Goal: Information Seeking & Learning: Learn about a topic

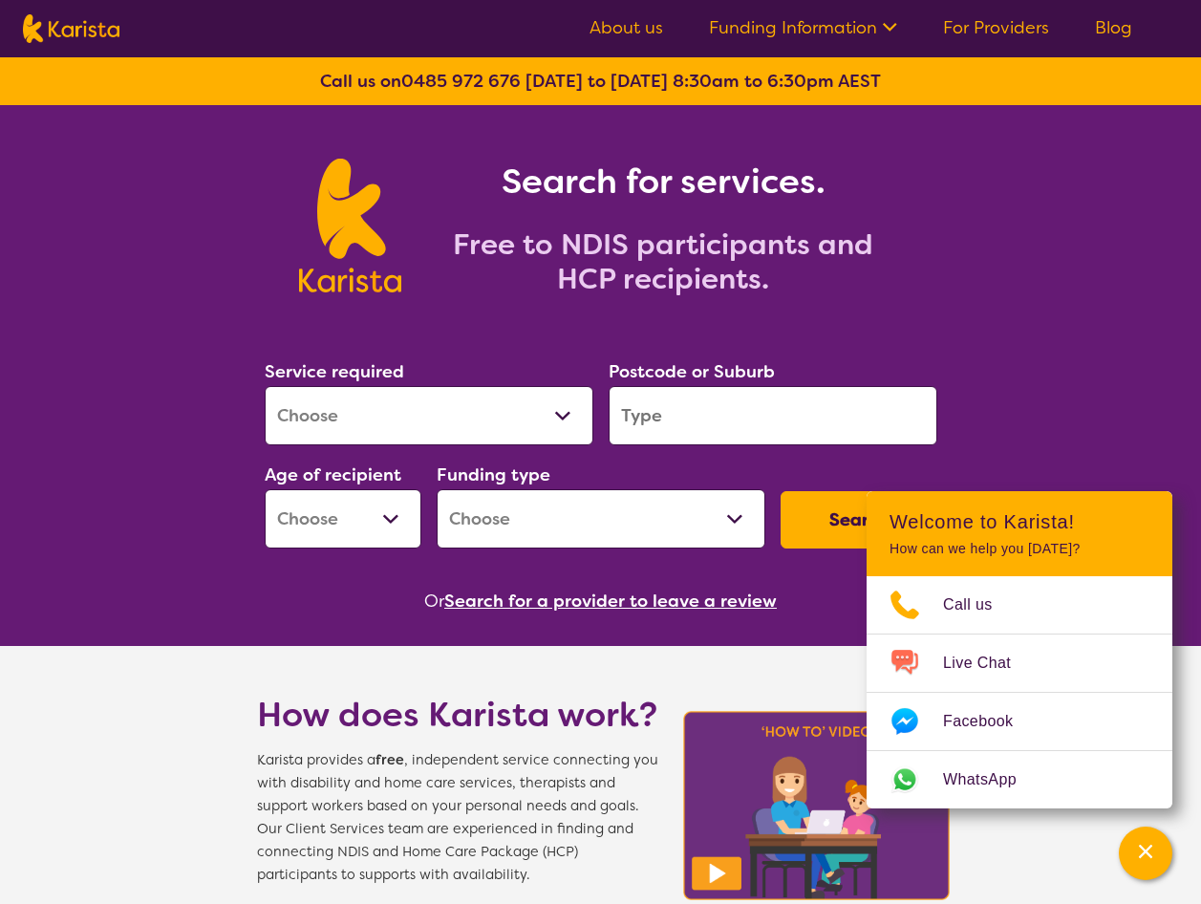
click at [571, 421] on select "Allied Health Assistant Assessment ([MEDICAL_DATA] or [MEDICAL_DATA]) Behaviour…" at bounding box center [429, 415] width 329 height 59
select select "Behaviour support"
click at [265, 386] on select "Allied Health Assistant Assessment ([MEDICAL_DATA] or [MEDICAL_DATA]) Behaviour…" at bounding box center [429, 415] width 329 height 59
select select "NDIS"
click at [690, 427] on input "search" at bounding box center [773, 415] width 329 height 59
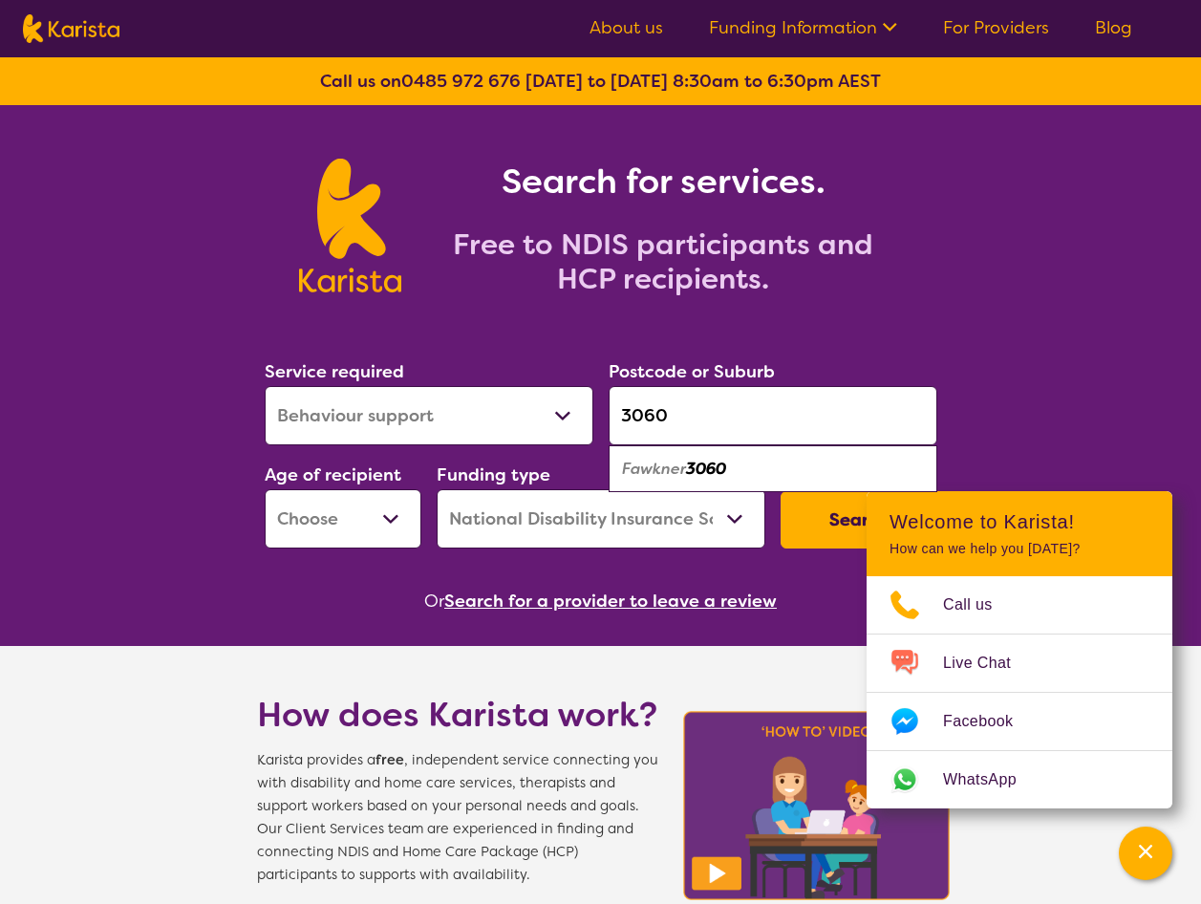
type input "3060"
click at [643, 475] on em "Fawkner" at bounding box center [654, 469] width 64 height 20
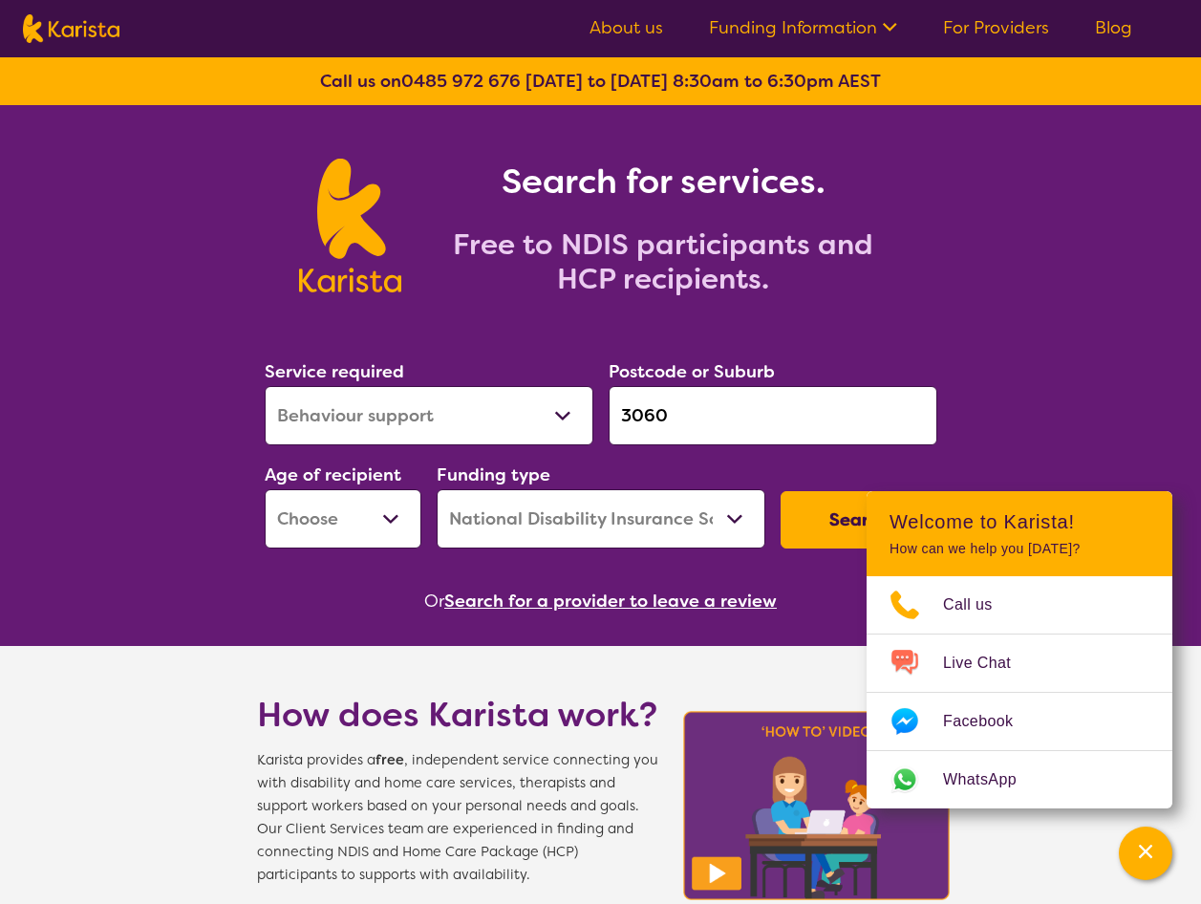
click at [393, 515] on select "Early Childhood - 0 to 9 Child - 10 to 11 Adolescent - 12 to 17 Adult - 18 to 6…" at bounding box center [343, 518] width 157 height 59
select select "EC"
click at [265, 489] on select "Early Childhood - 0 to 9 Child - 10 to 11 Adolescent - 12 to 17 Adult - 18 to 6…" at bounding box center [343, 518] width 157 height 59
click at [828, 532] on button "Search" at bounding box center [859, 519] width 157 height 57
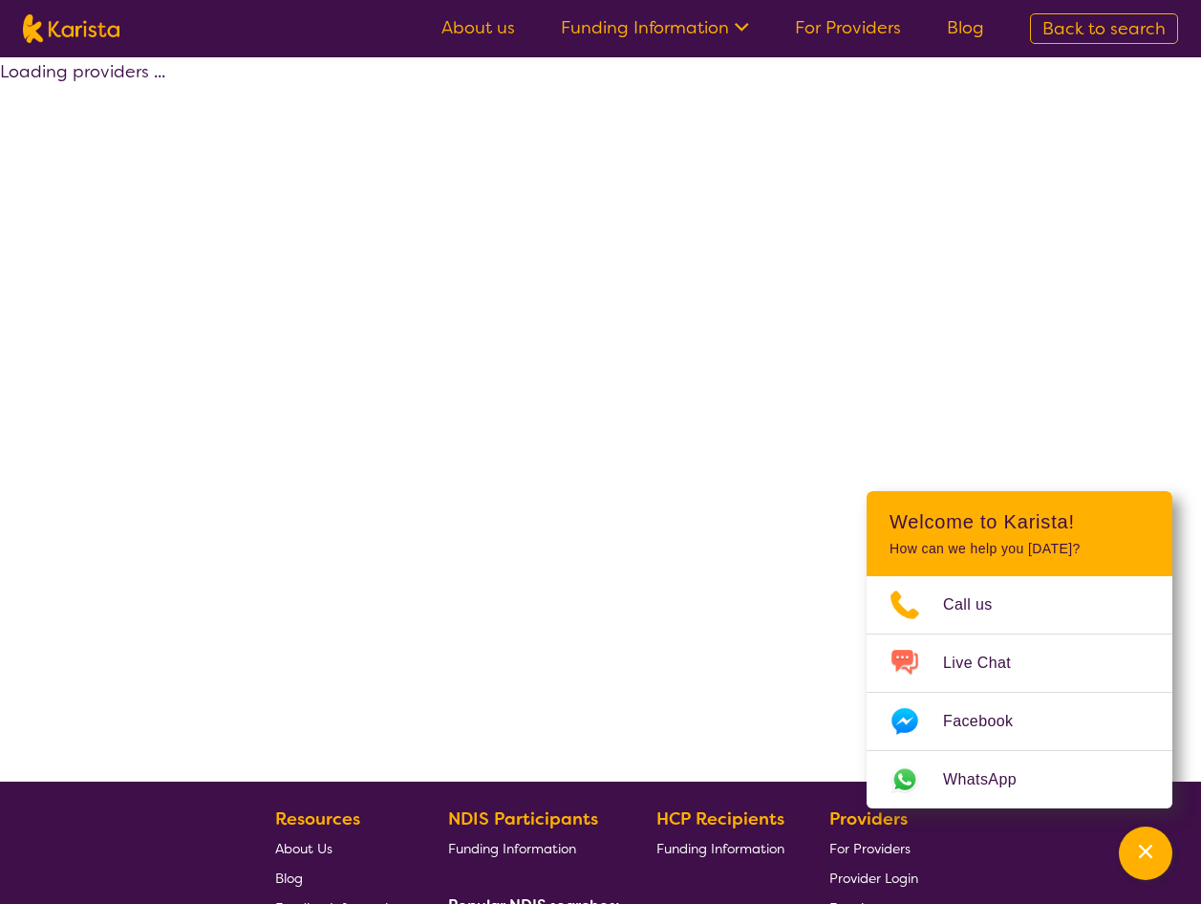
select select "by_score"
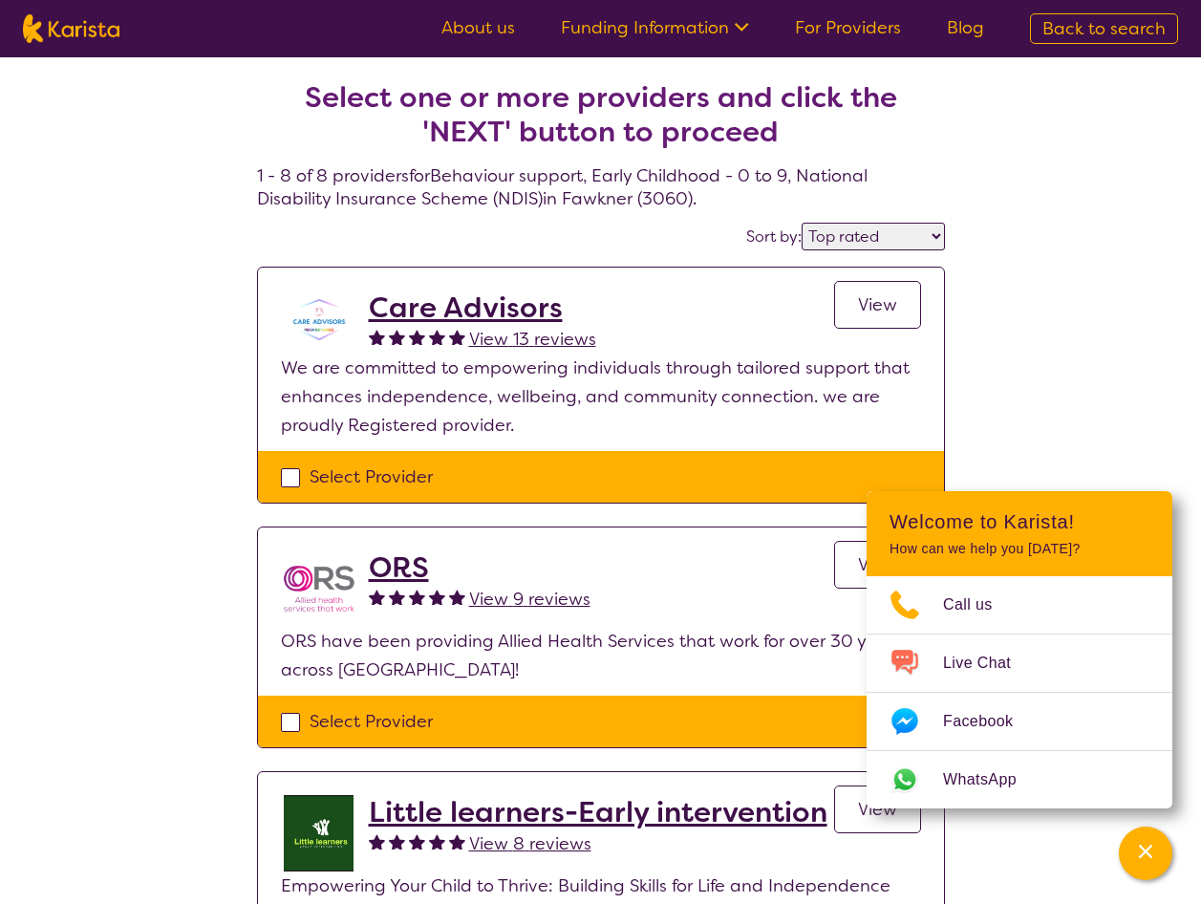
click at [865, 305] on span "View" at bounding box center [877, 304] width 39 height 23
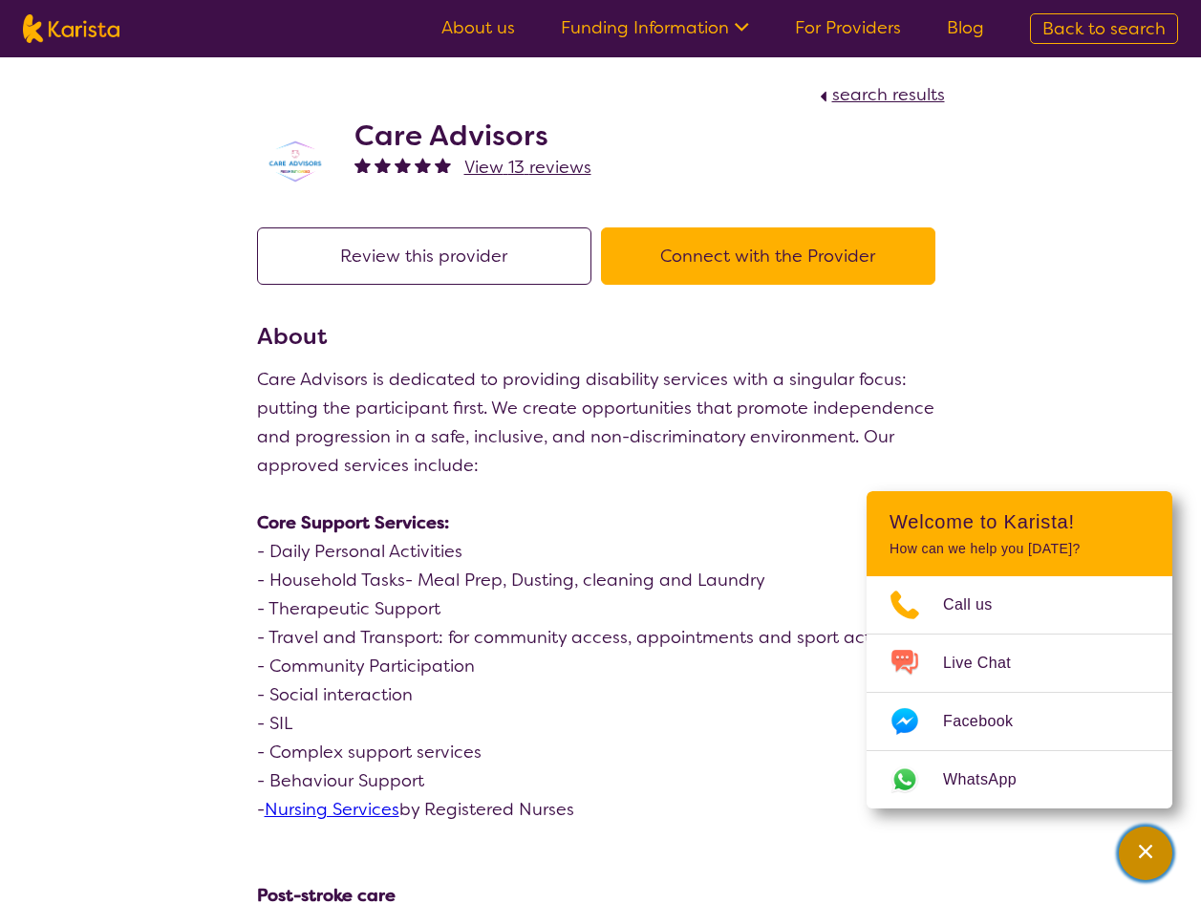
click at [1161, 847] on div "Channel Menu" at bounding box center [1146, 853] width 38 height 42
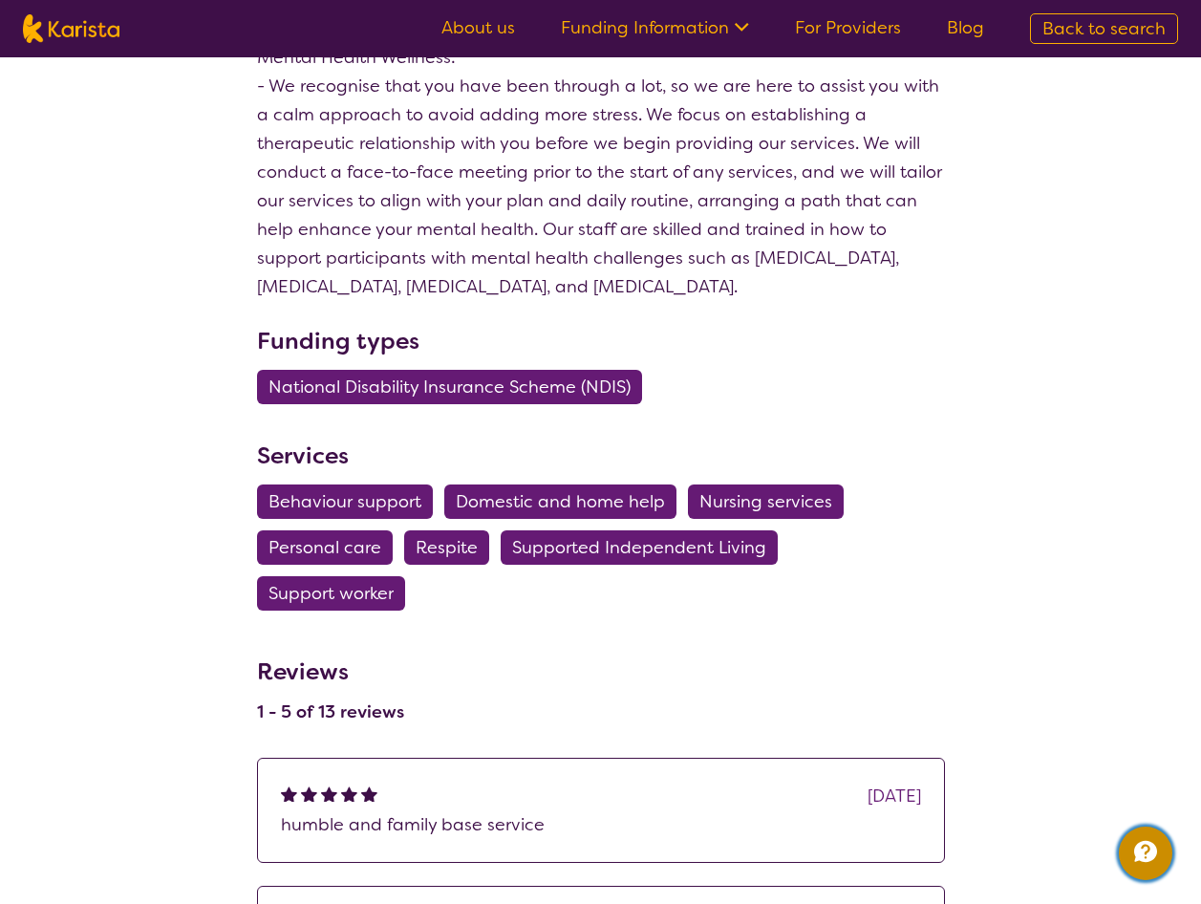
scroll to position [1690, 0]
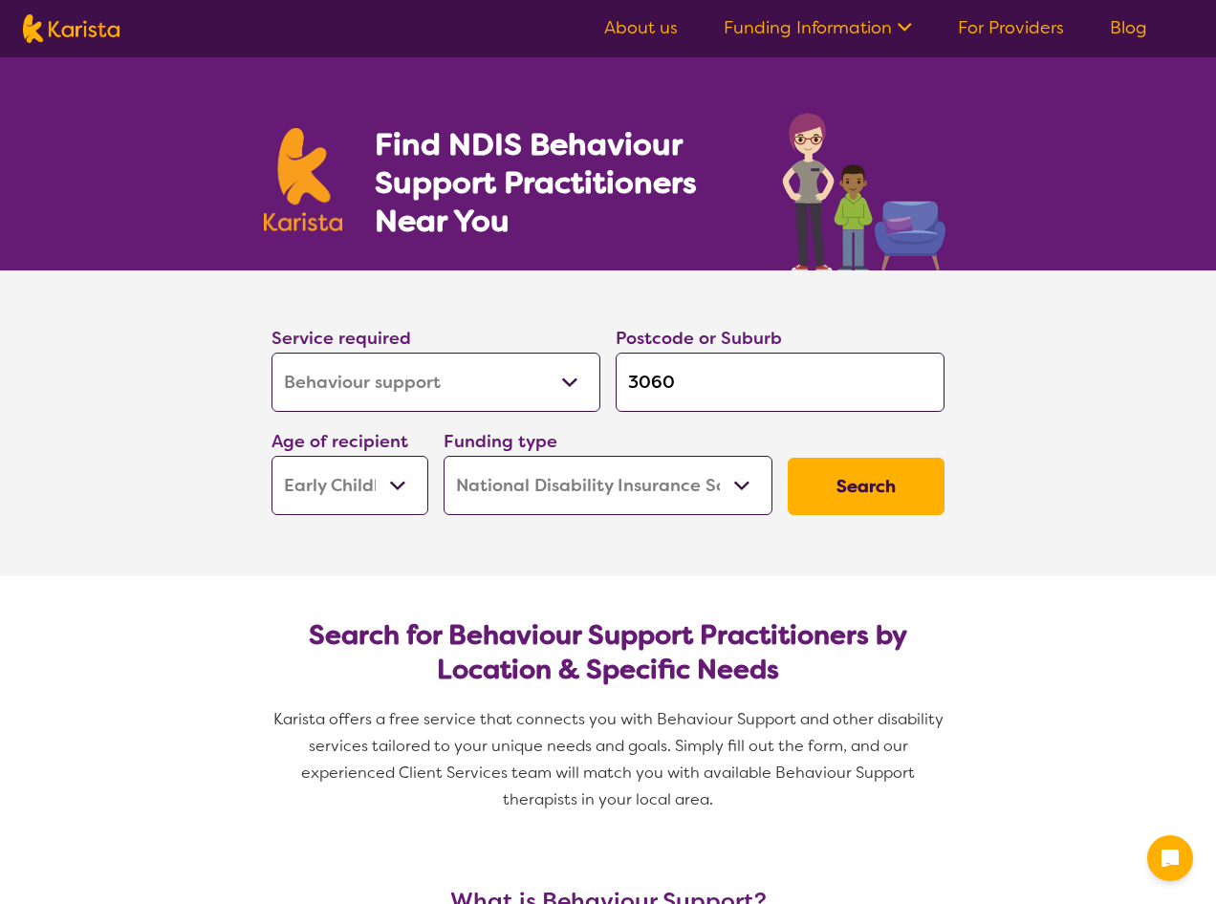
select select "Behaviour support"
select select "EC"
select select "NDIS"
select select "Behaviour support"
select select "EC"
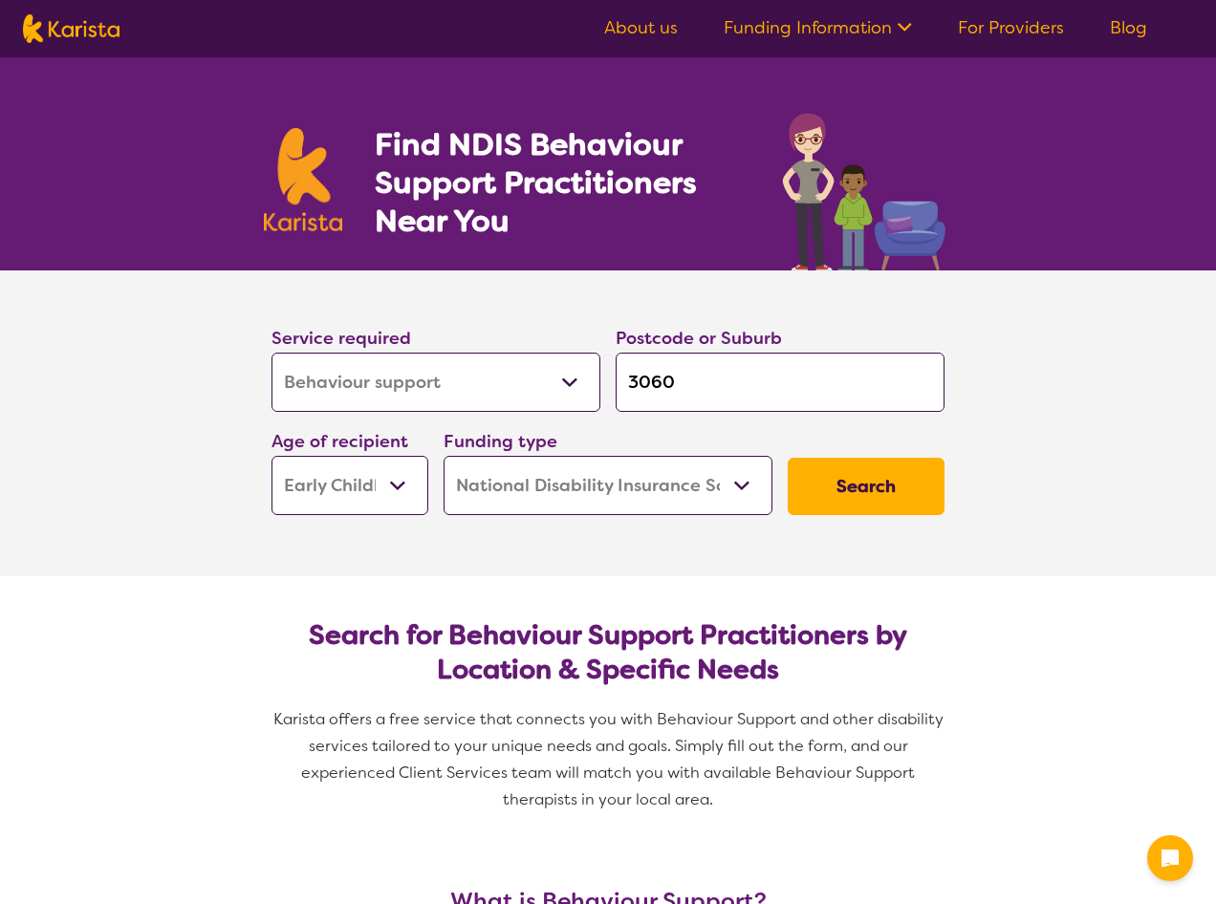
select select "NDIS"
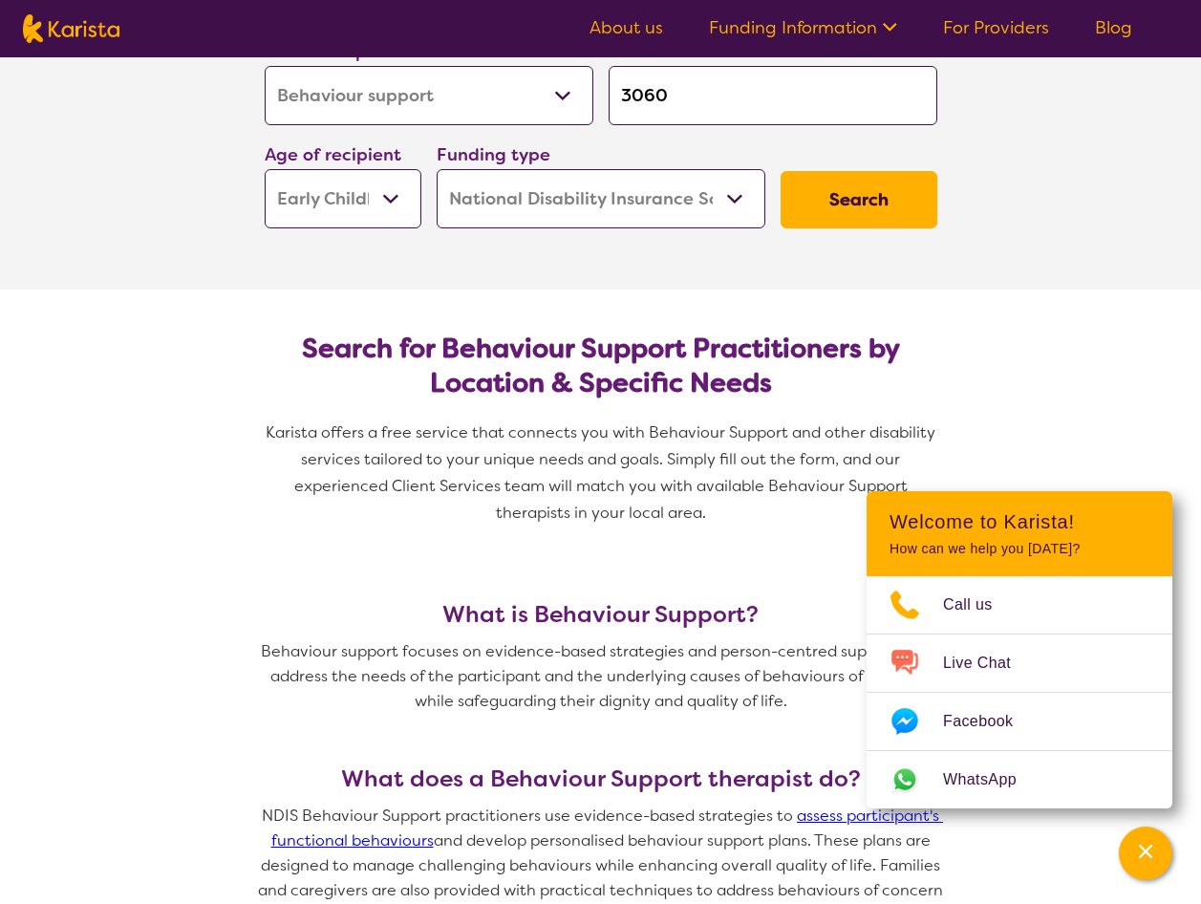
scroll to position [382, 0]
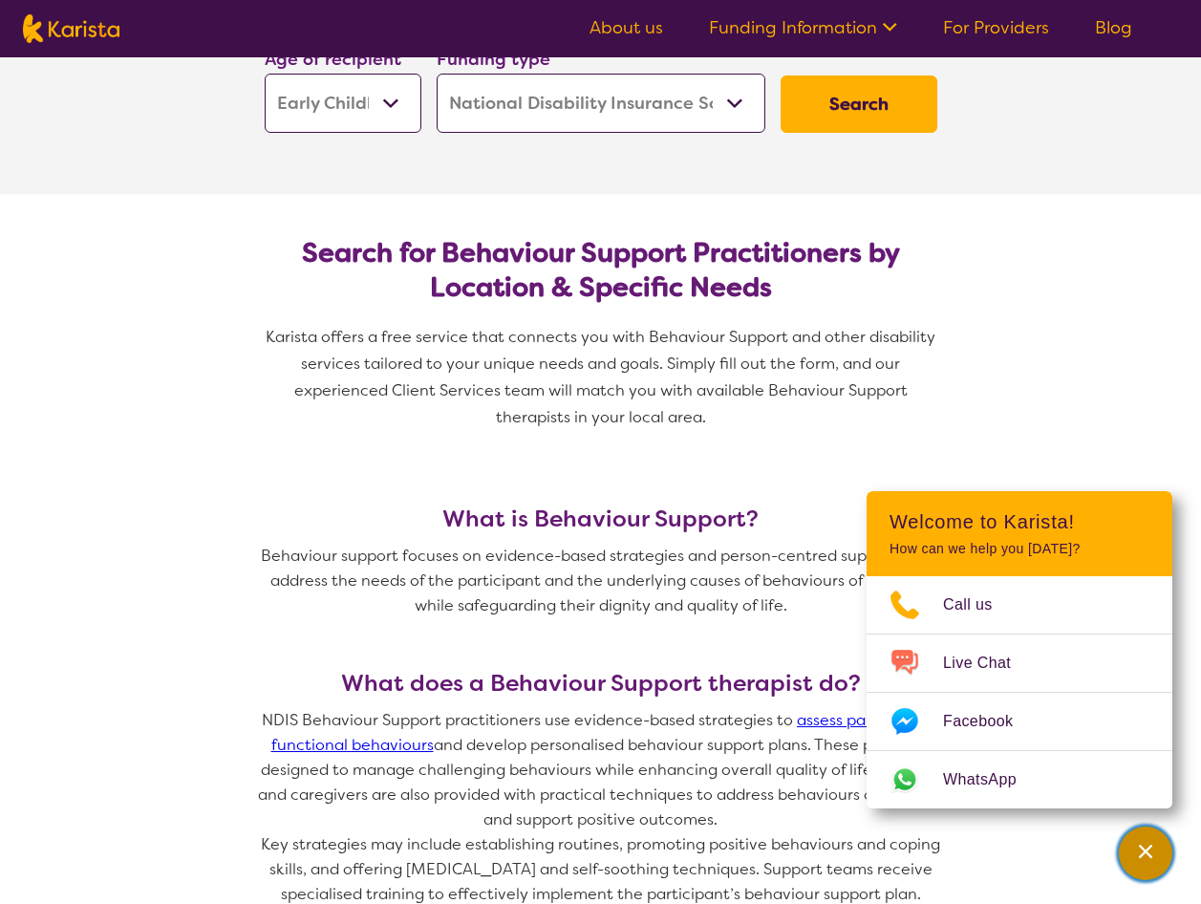
click at [1139, 845] on icon "Channel Menu" at bounding box center [1145, 851] width 19 height 19
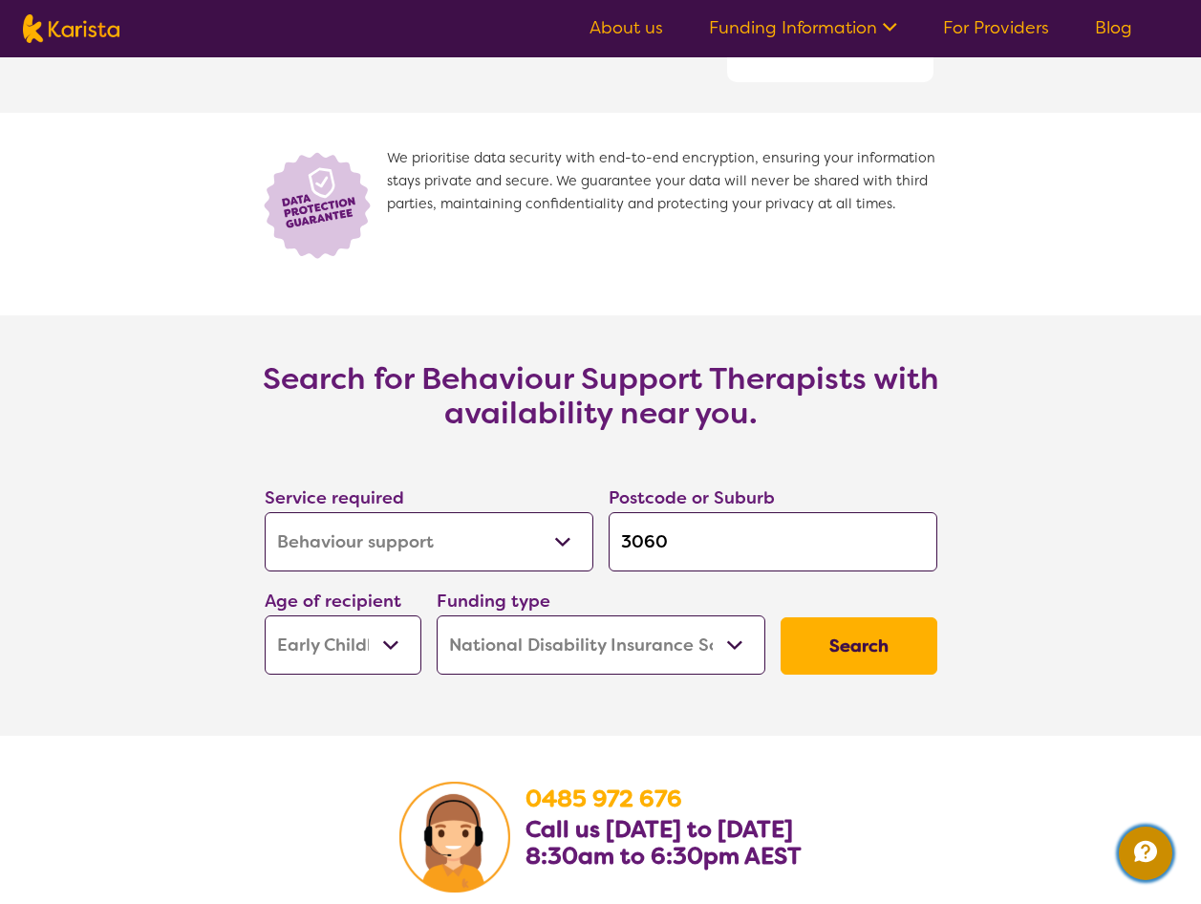
scroll to position [2867, 0]
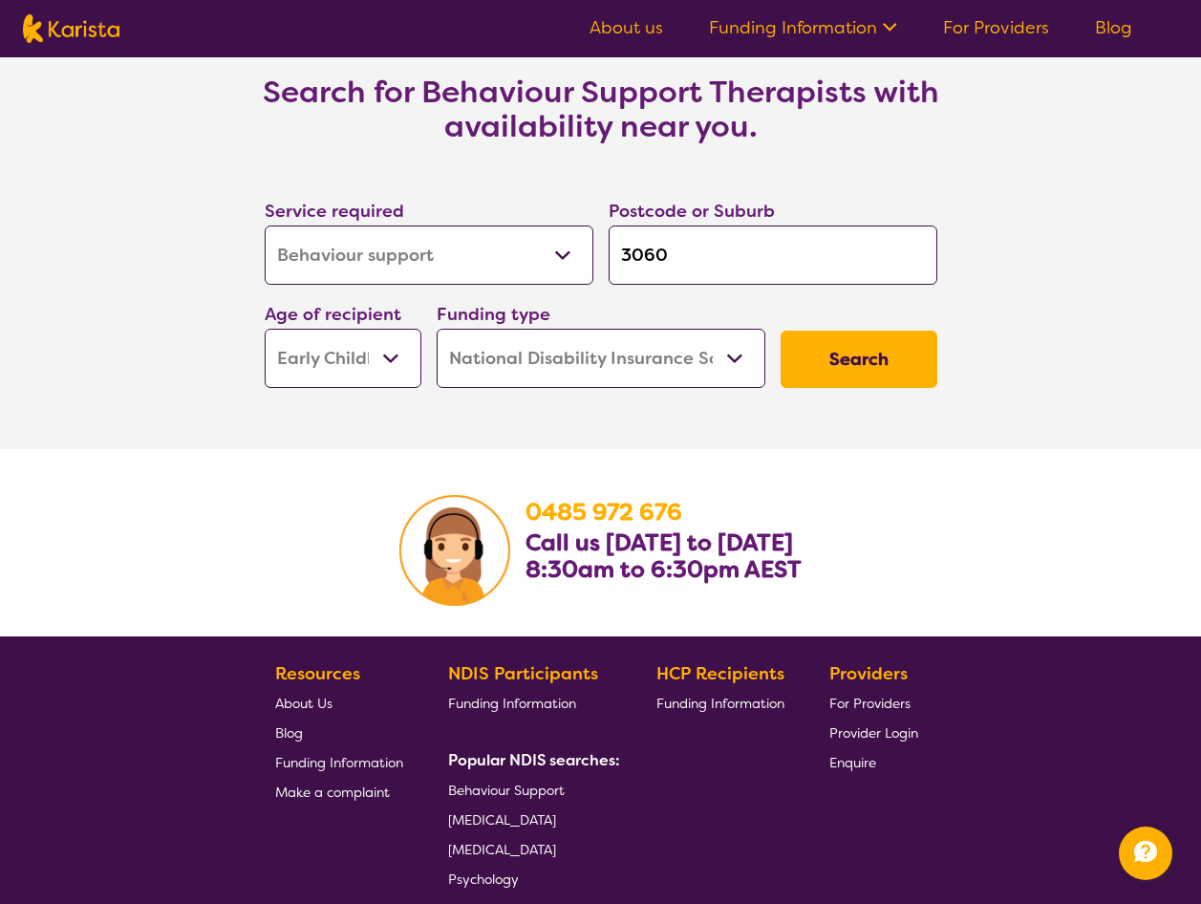
click at [876, 364] on button "Search" at bounding box center [859, 359] width 157 height 57
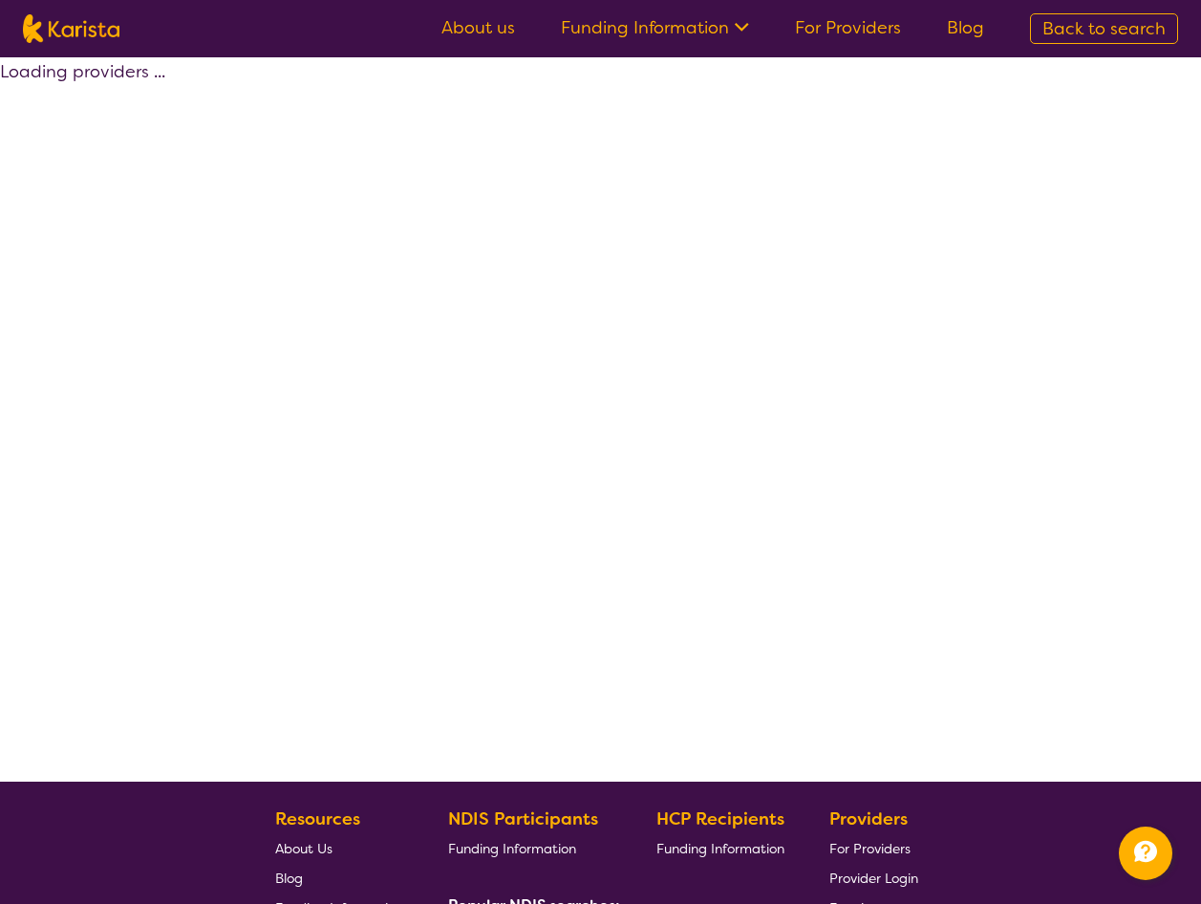
select select "by_score"
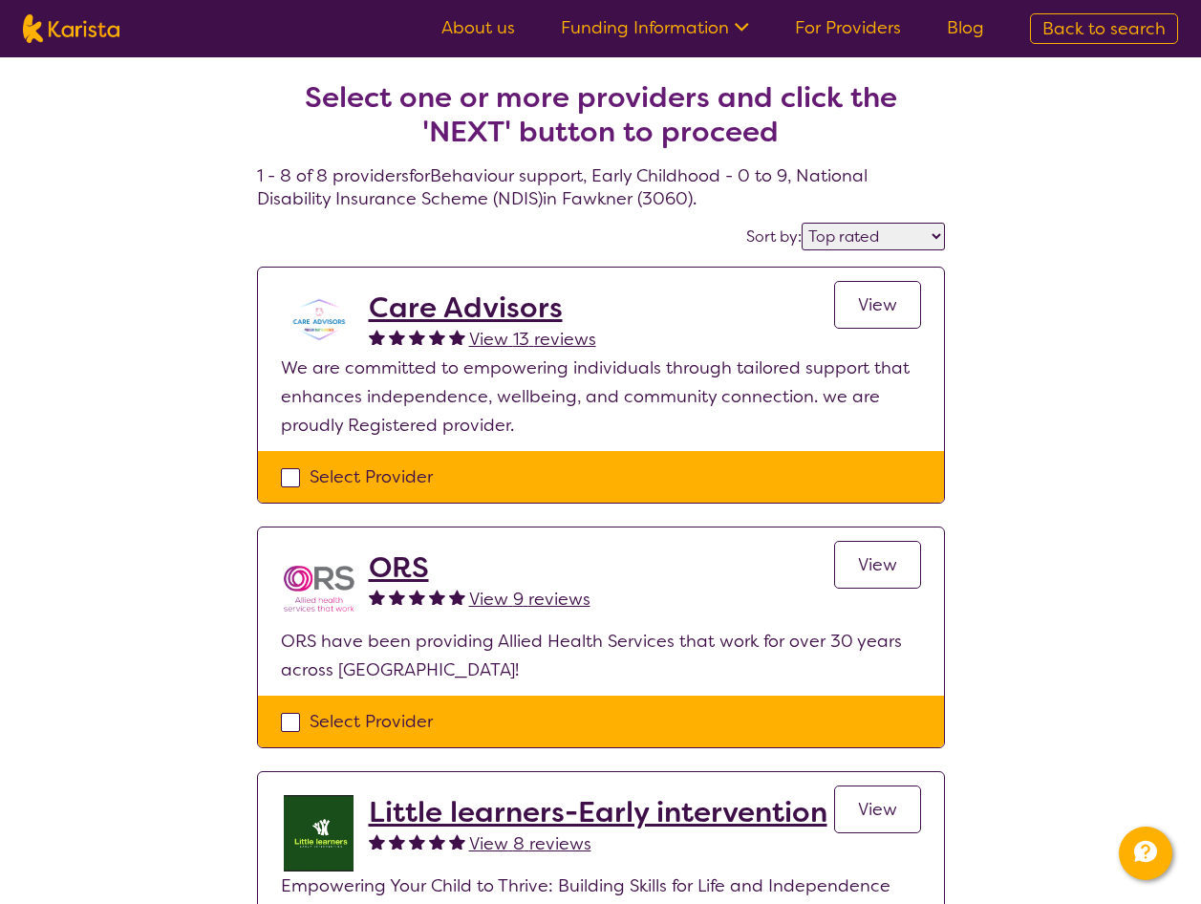
click at [859, 565] on span "View" at bounding box center [877, 564] width 39 height 23
